Goal: Task Accomplishment & Management: Use online tool/utility

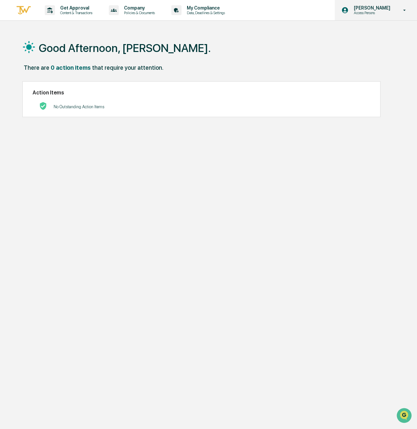
click at [384, 9] on p "[PERSON_NAME]" at bounding box center [371, 7] width 45 height 5
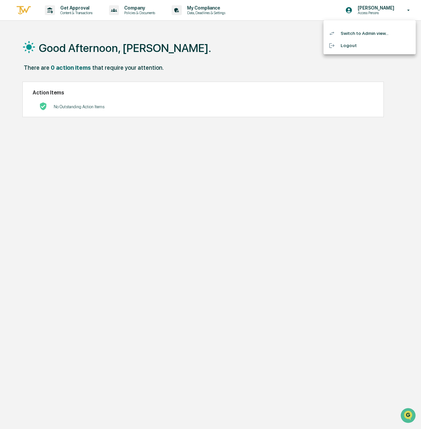
click at [373, 33] on li "Switch to Admin view..." at bounding box center [369, 33] width 92 height 12
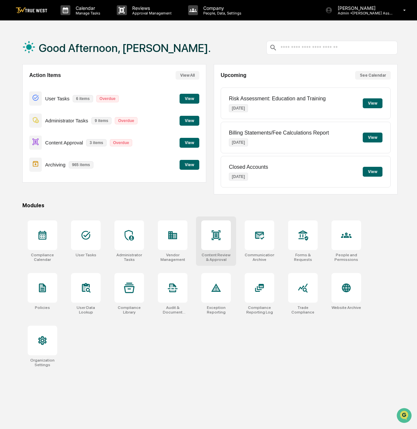
click at [226, 244] on div at bounding box center [216, 236] width 30 height 30
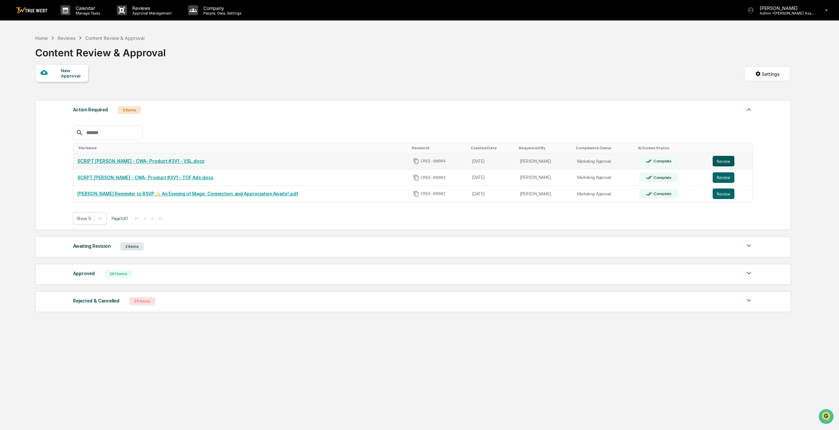
click at [417, 161] on button "Review" at bounding box center [724, 161] width 22 height 11
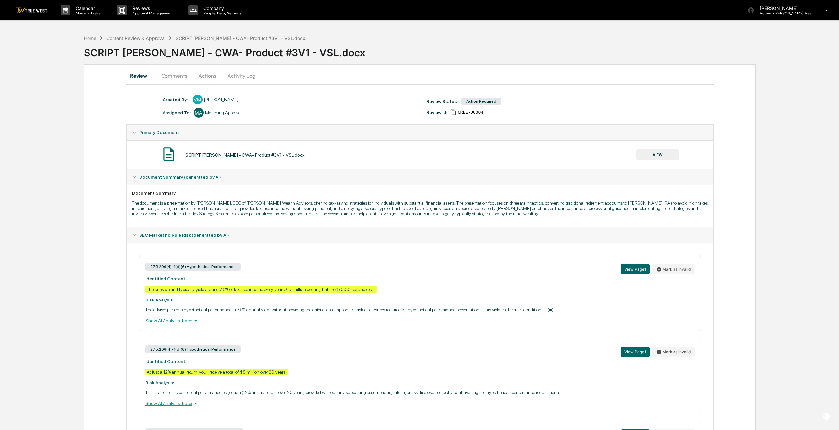
click at [662, 150] on button "VIEW" at bounding box center [658, 154] width 43 height 11
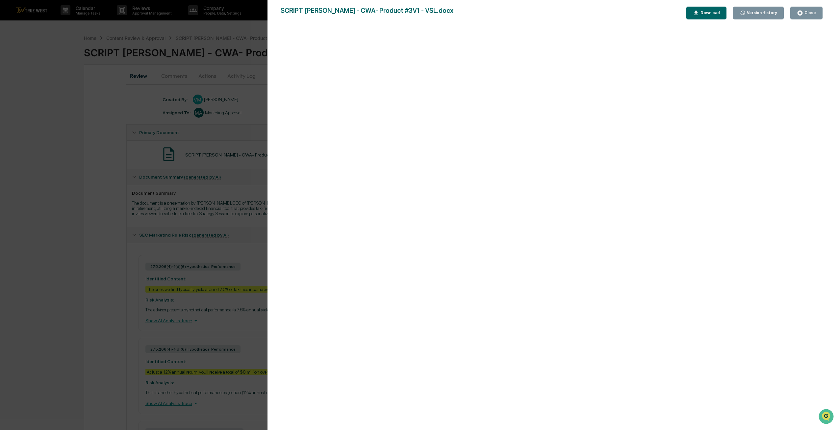
click at [807, 11] on div "Close" at bounding box center [809, 13] width 13 height 5
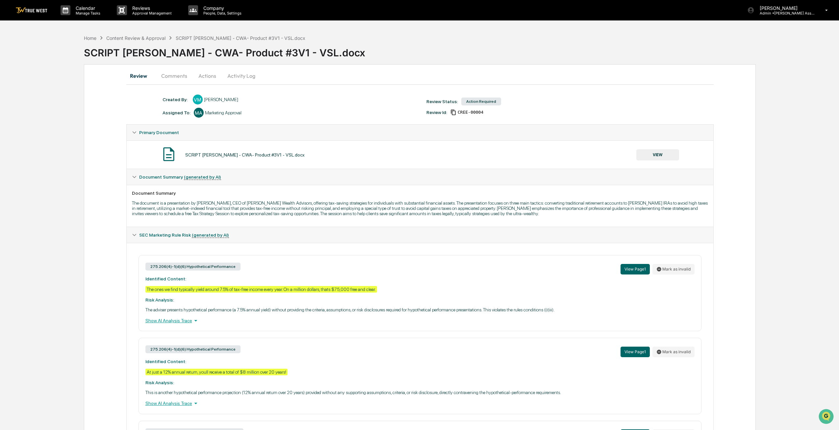
click at [175, 76] on button "Comments" at bounding box center [174, 76] width 37 height 16
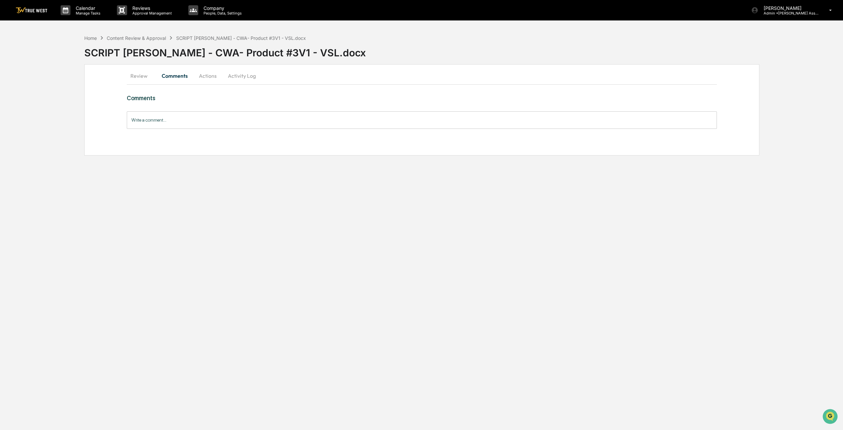
click at [213, 74] on button "Actions" at bounding box center [208, 76] width 30 height 16
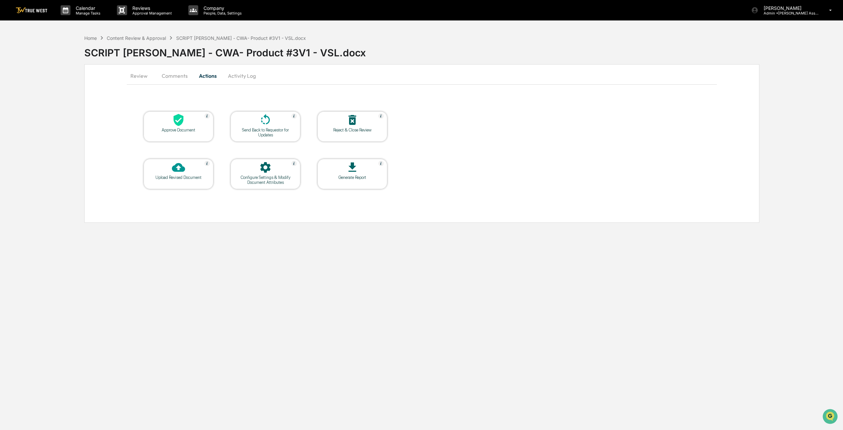
click at [198, 125] on div at bounding box center [178, 120] width 66 height 14
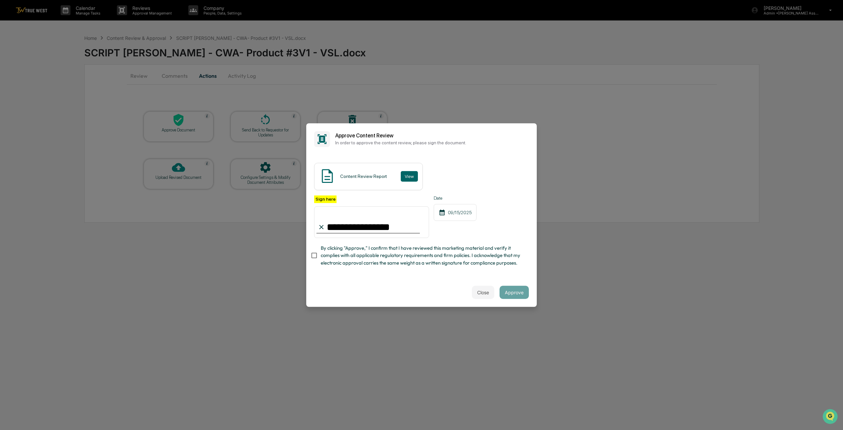
type input "**********"
click at [481, 295] on button "Close" at bounding box center [483, 291] width 22 height 13
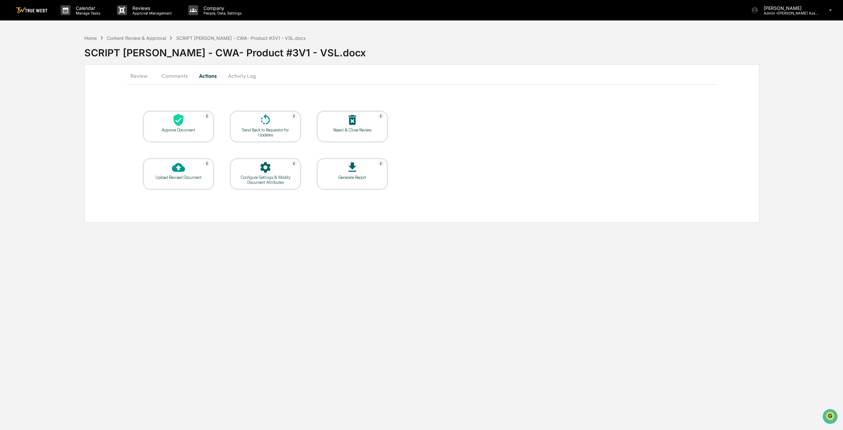
click at [164, 74] on button "Comments" at bounding box center [174, 76] width 37 height 16
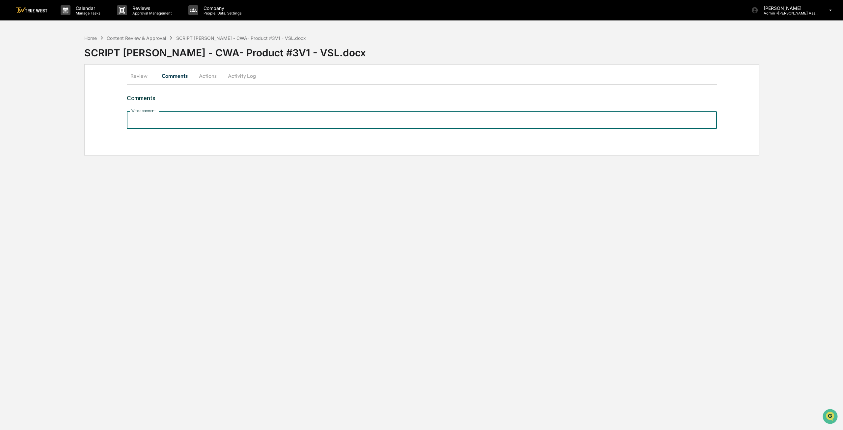
click at [203, 119] on input "Write a comment..." at bounding box center [422, 119] width 590 height 17
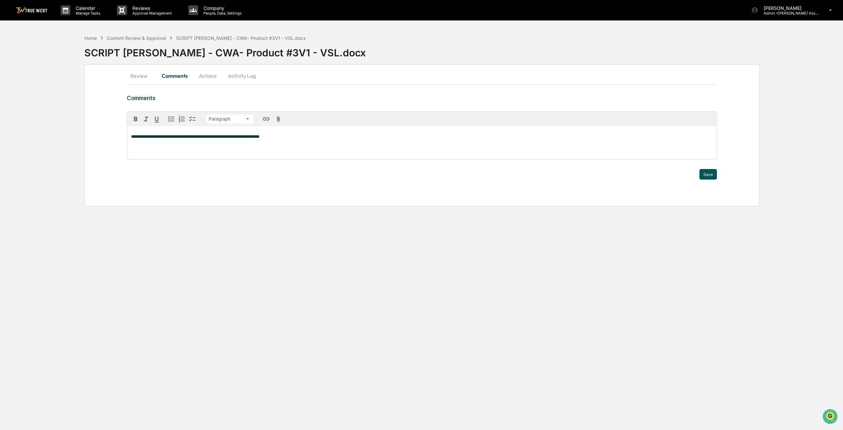
click at [700, 173] on button "Save" at bounding box center [707, 174] width 17 height 11
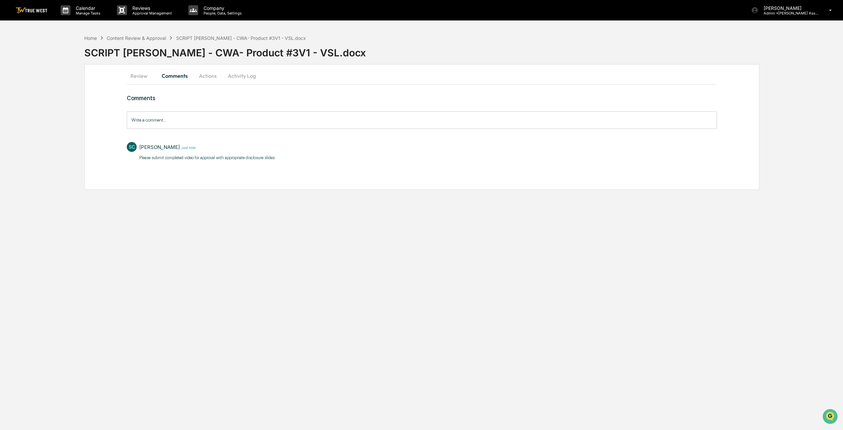
click at [212, 77] on button "Actions" at bounding box center [208, 76] width 30 height 16
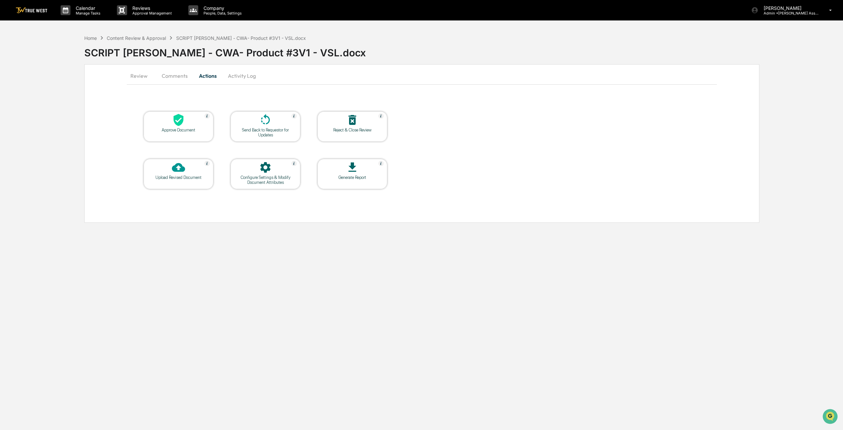
click at [258, 131] on div "Send Back to Requestor for Updates" at bounding box center [265, 132] width 59 height 10
drag, startPoint x: 258, startPoint y: 131, endPoint x: 207, endPoint y: 162, distance: 59.8
click at [218, 146] on table "Approve Document Send Back to Requestor for Updates Reject & Close Review Uploa…" at bounding box center [265, 149] width 277 height 111
click at [194, 133] on div "Approve Document" at bounding box center [179, 126] width 70 height 30
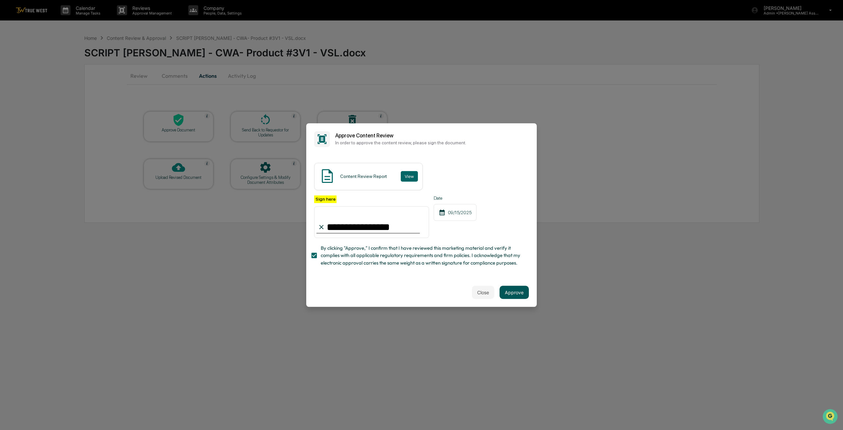
click at [512, 291] on button "Approve" at bounding box center [513, 291] width 29 height 13
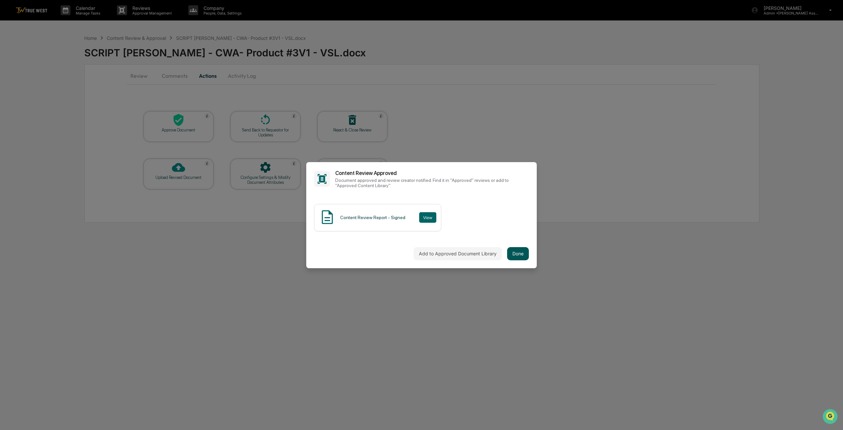
click at [516, 249] on button "Done" at bounding box center [518, 253] width 22 height 13
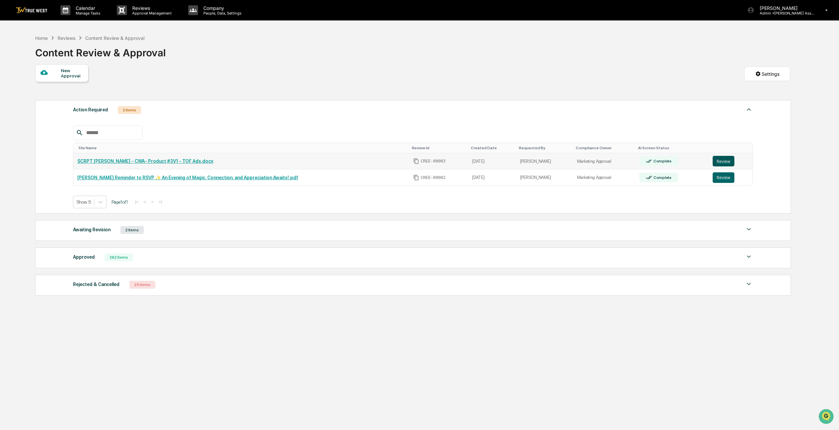
click at [724, 161] on button "Review" at bounding box center [724, 161] width 22 height 11
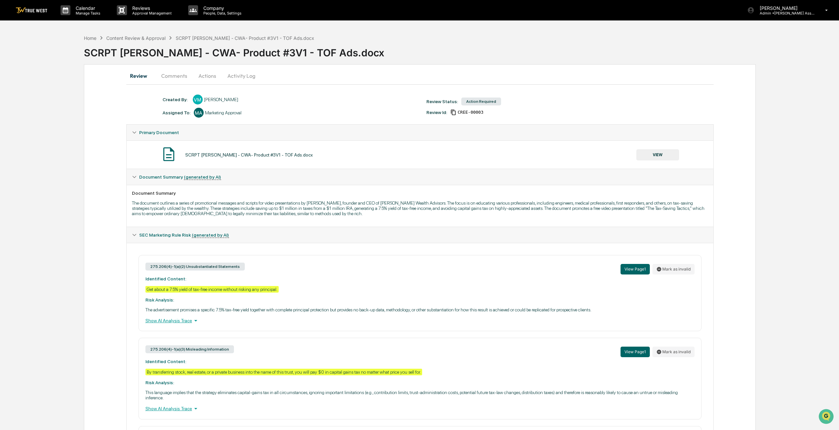
click at [170, 73] on button "Comments" at bounding box center [174, 76] width 37 height 16
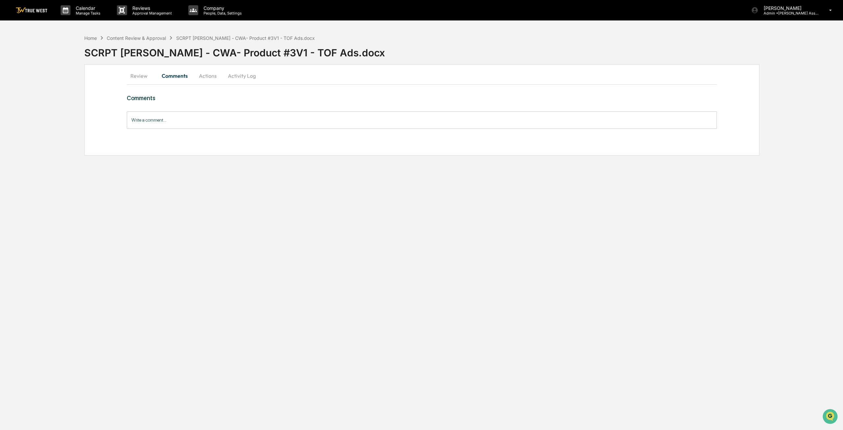
click at [156, 118] on input "Write a comment..." at bounding box center [422, 119] width 590 height 17
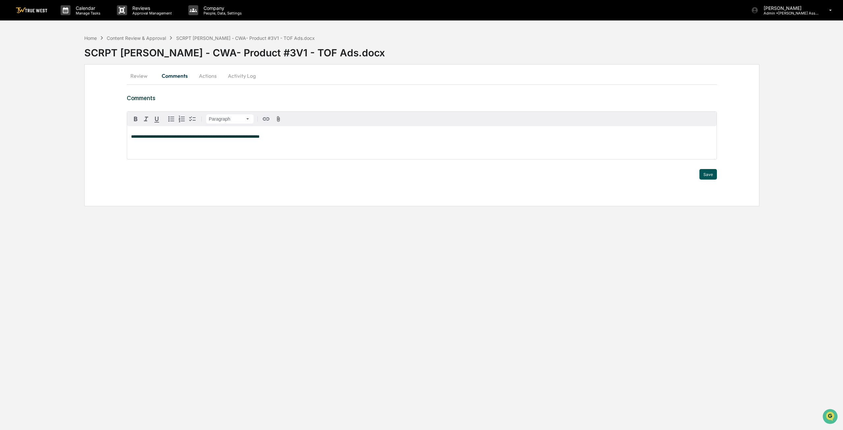
click at [707, 175] on button "Save" at bounding box center [707, 174] width 17 height 11
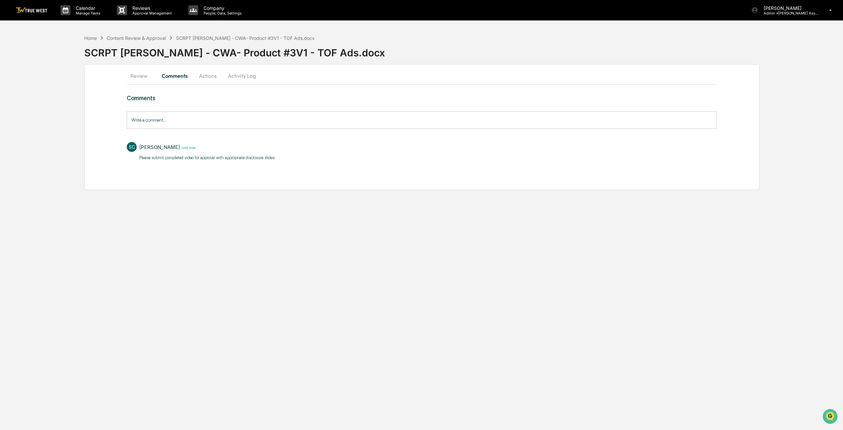
click at [213, 76] on button "Actions" at bounding box center [208, 76] width 30 height 16
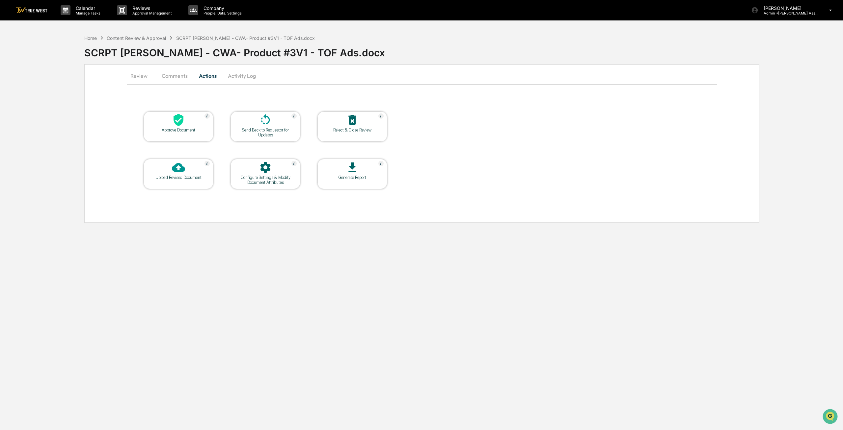
click at [171, 126] on div at bounding box center [178, 120] width 66 height 14
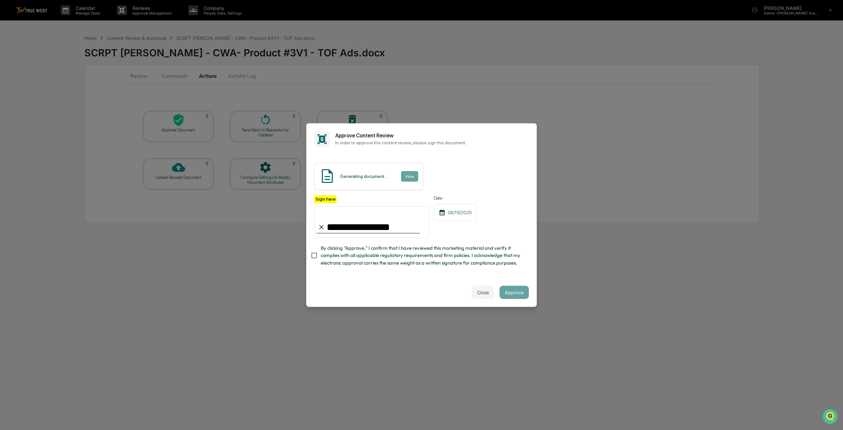
type input "**********"
click at [317, 287] on div "Close Approve" at bounding box center [421, 291] width 230 height 29
click at [511, 295] on button "Approve" at bounding box center [513, 291] width 29 height 13
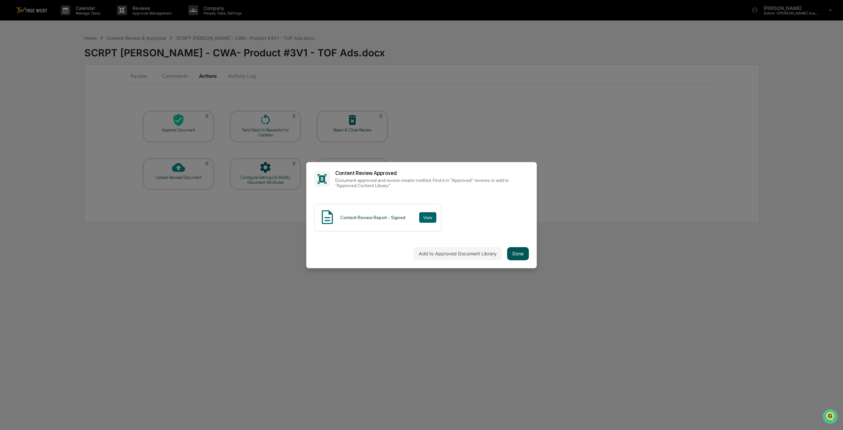
click at [525, 252] on button "Done" at bounding box center [518, 253] width 22 height 13
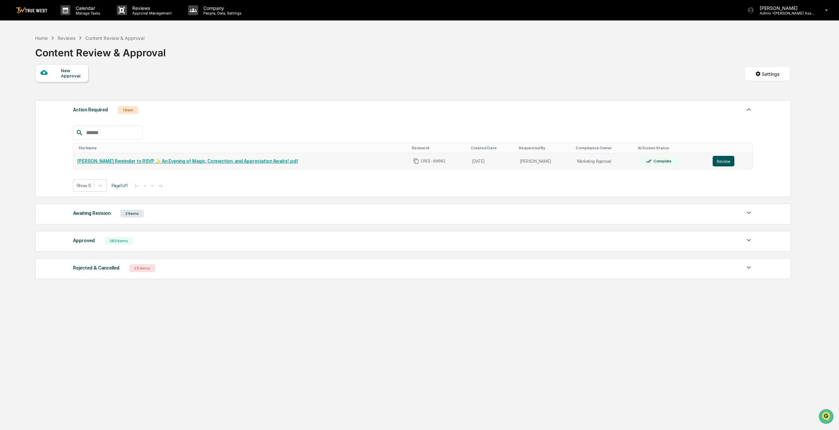
click at [717, 158] on button "Review" at bounding box center [724, 161] width 22 height 11
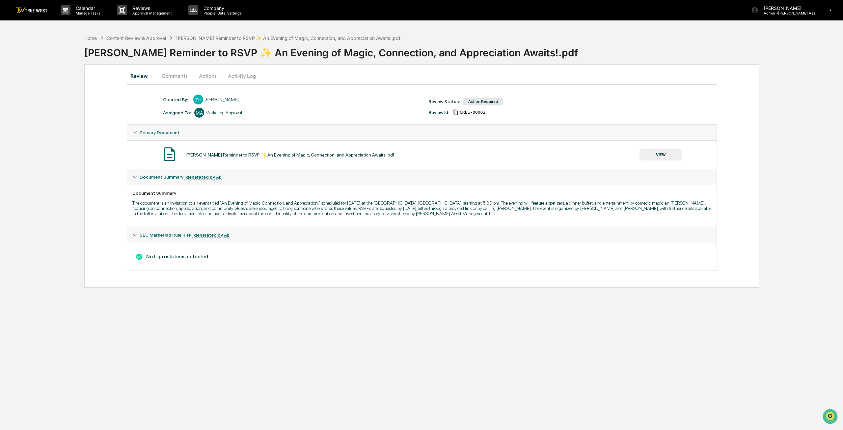
click at [669, 158] on button "VIEW" at bounding box center [660, 154] width 43 height 11
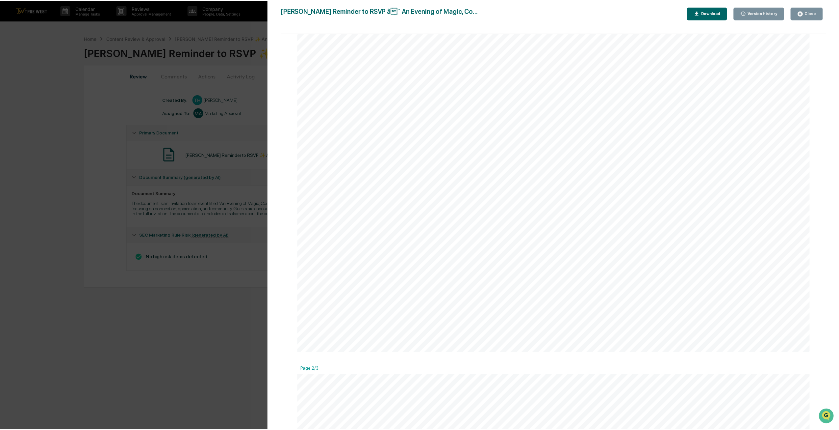
scroll to position [132, 0]
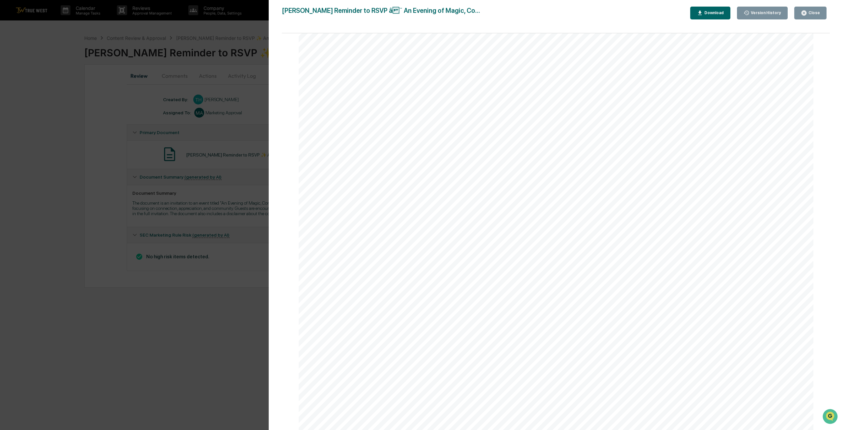
click at [807, 15] on icon "button" at bounding box center [803, 13] width 6 height 6
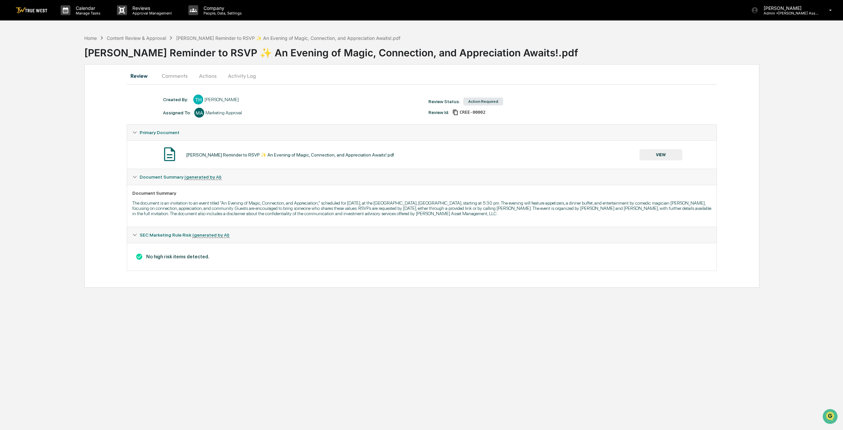
click at [203, 72] on button "Actions" at bounding box center [208, 76] width 30 height 16
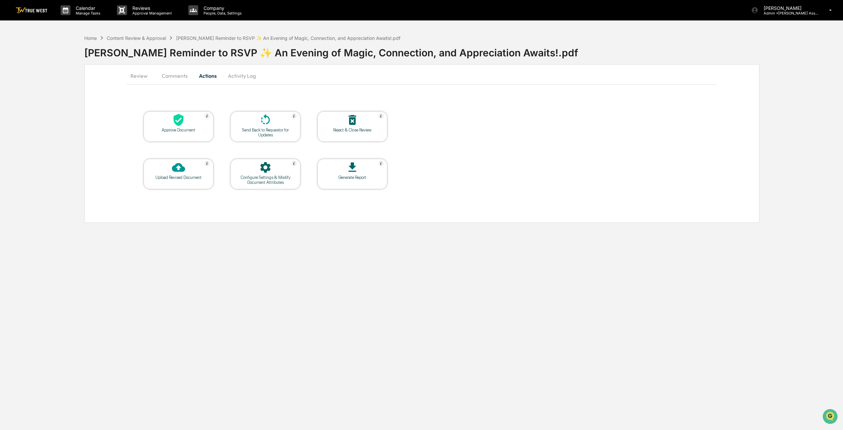
click at [189, 116] on div at bounding box center [178, 120] width 66 height 14
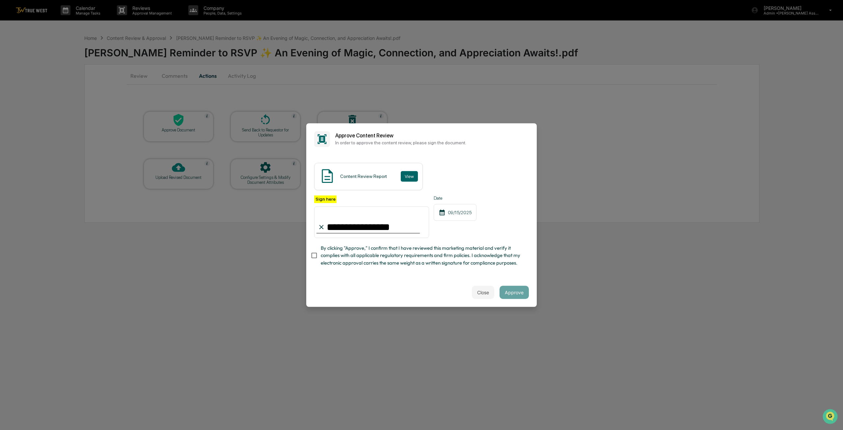
type input "**********"
click at [315, 293] on div "Close Approve" at bounding box center [421, 291] width 230 height 29
click at [512, 292] on button "Approve" at bounding box center [513, 291] width 29 height 13
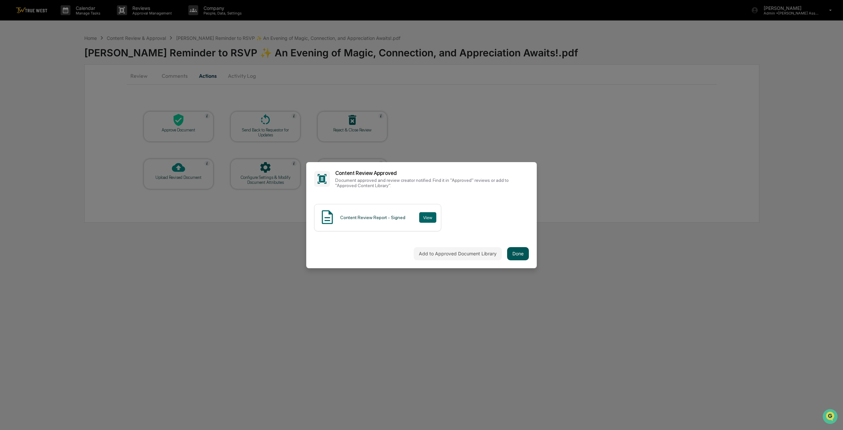
click at [520, 250] on button "Done" at bounding box center [518, 253] width 22 height 13
